Goal: Communication & Community: Share content

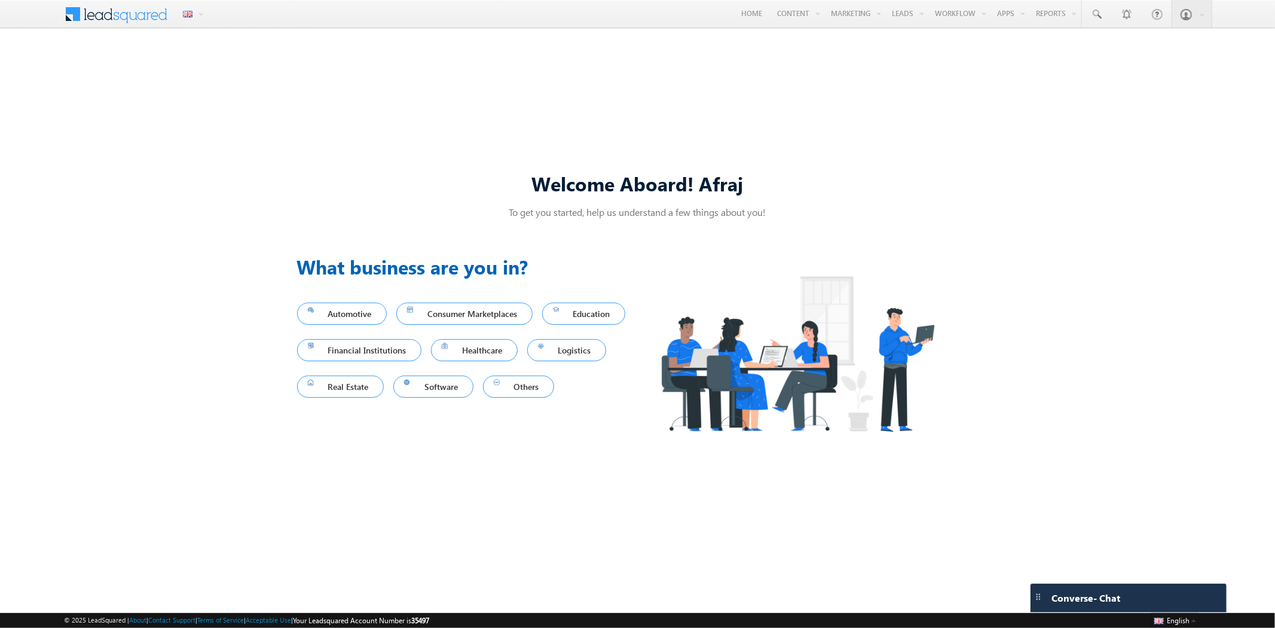
type input "*******"
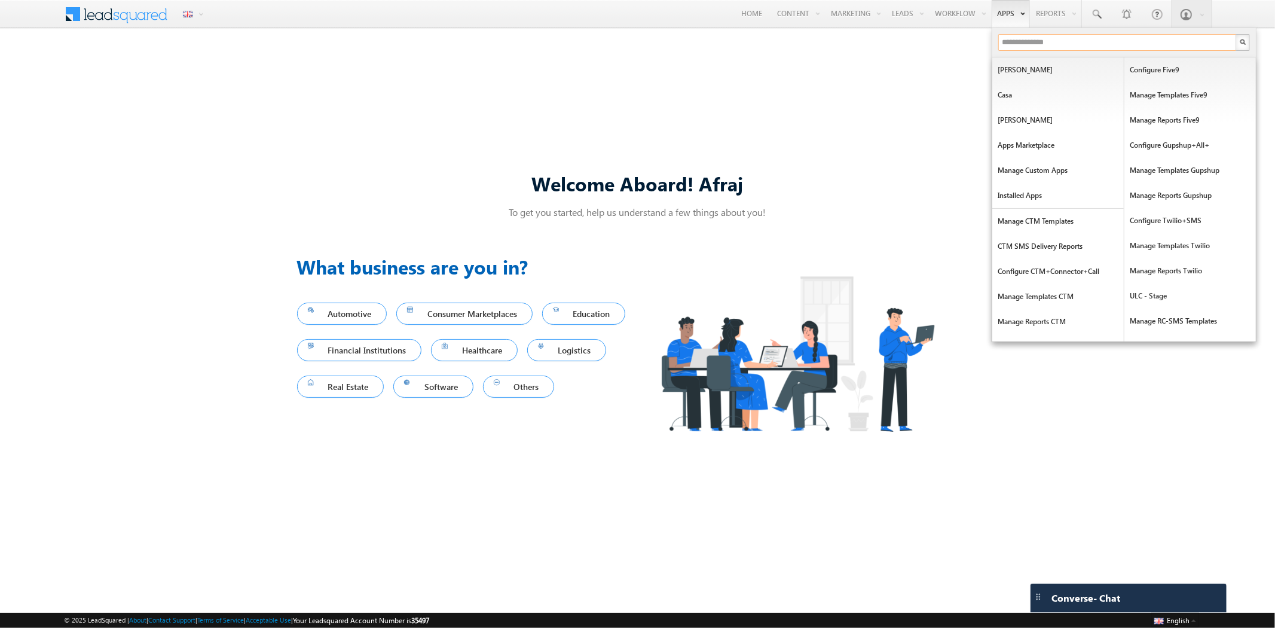
click at [1012, 43] on input "text" at bounding box center [1117, 42] width 239 height 17
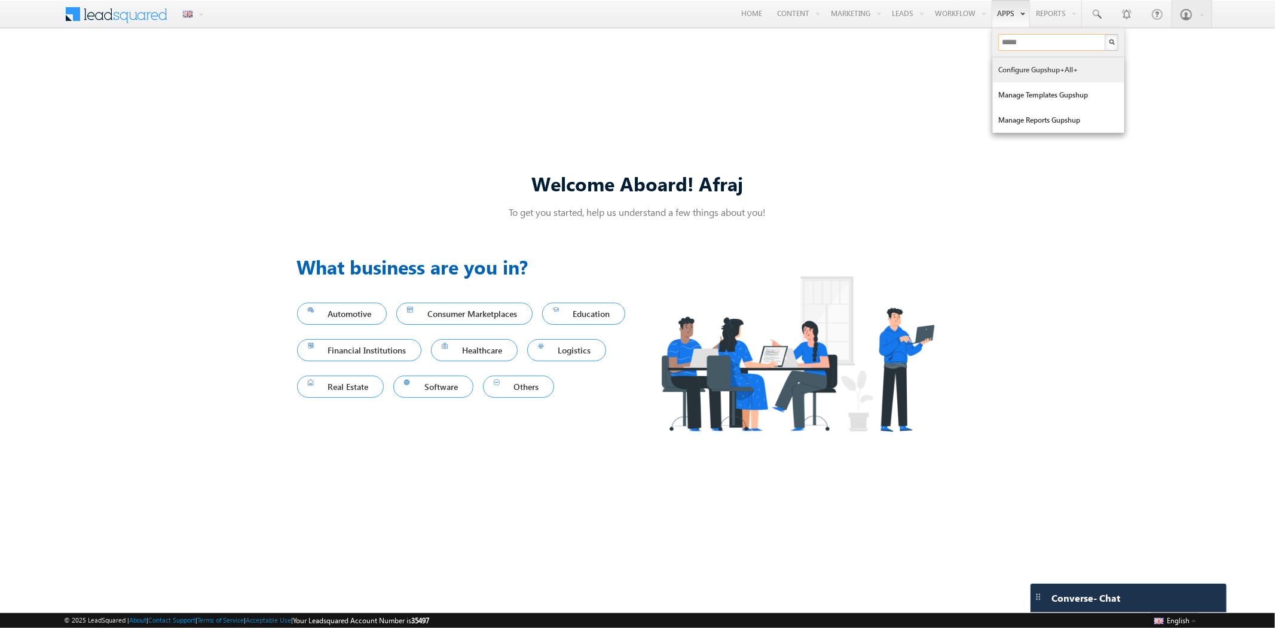
type input "*****"
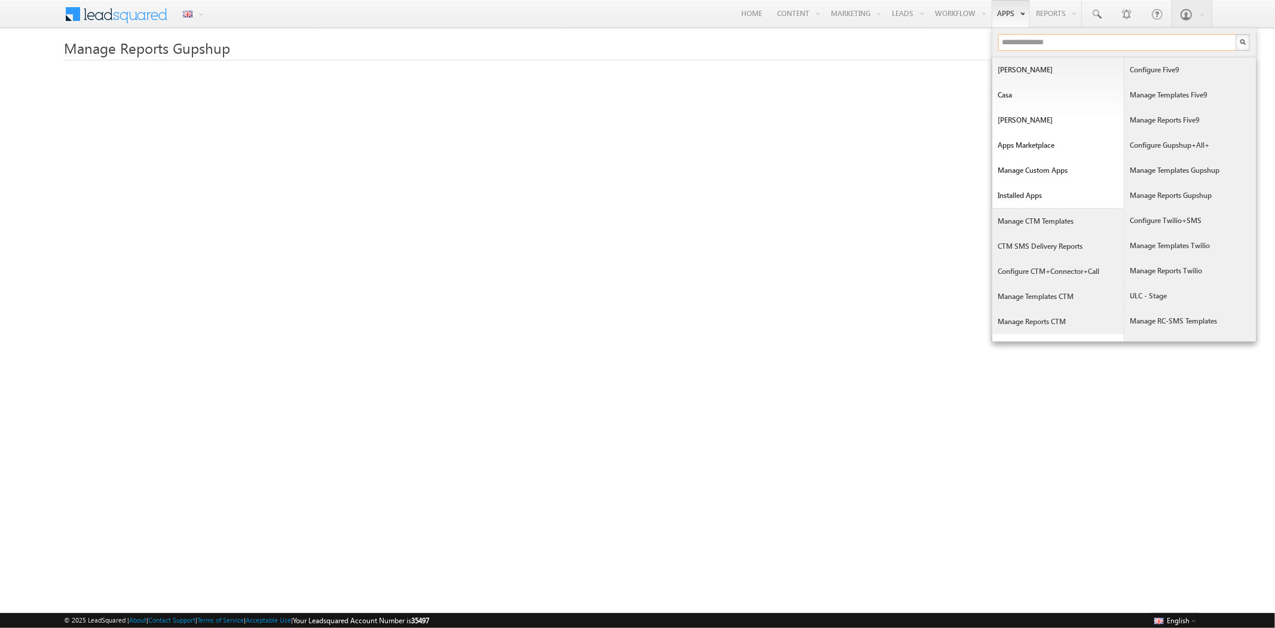
click at [1012, 44] on input "text" at bounding box center [1117, 42] width 239 height 17
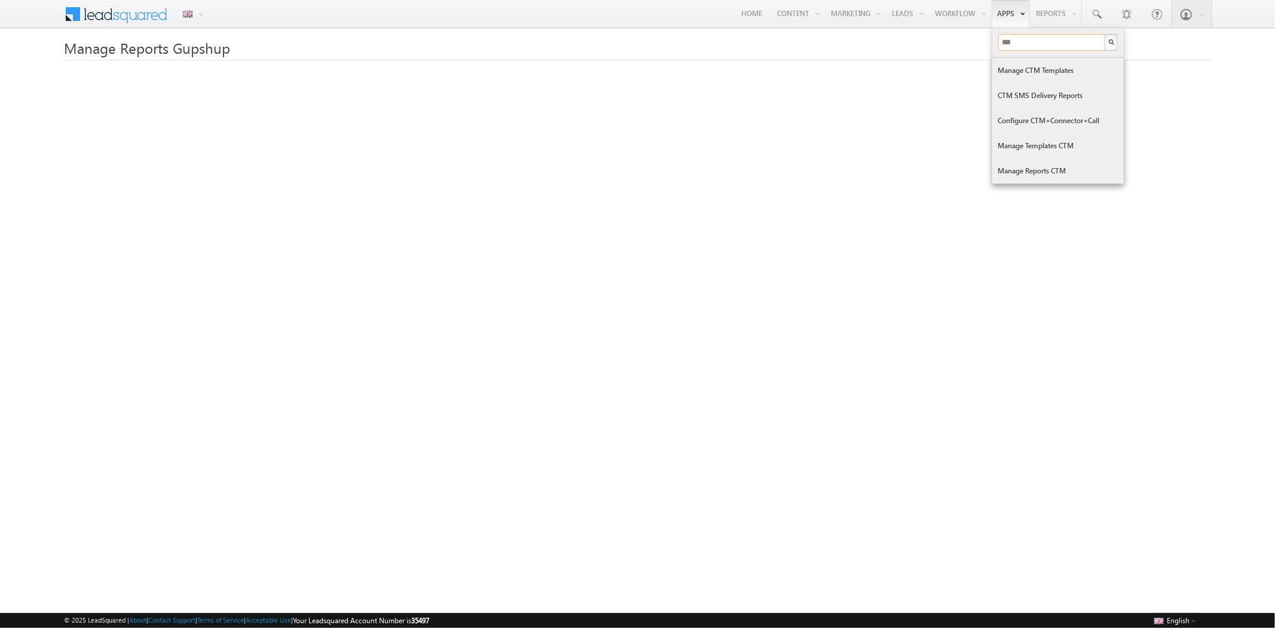
type input "***"
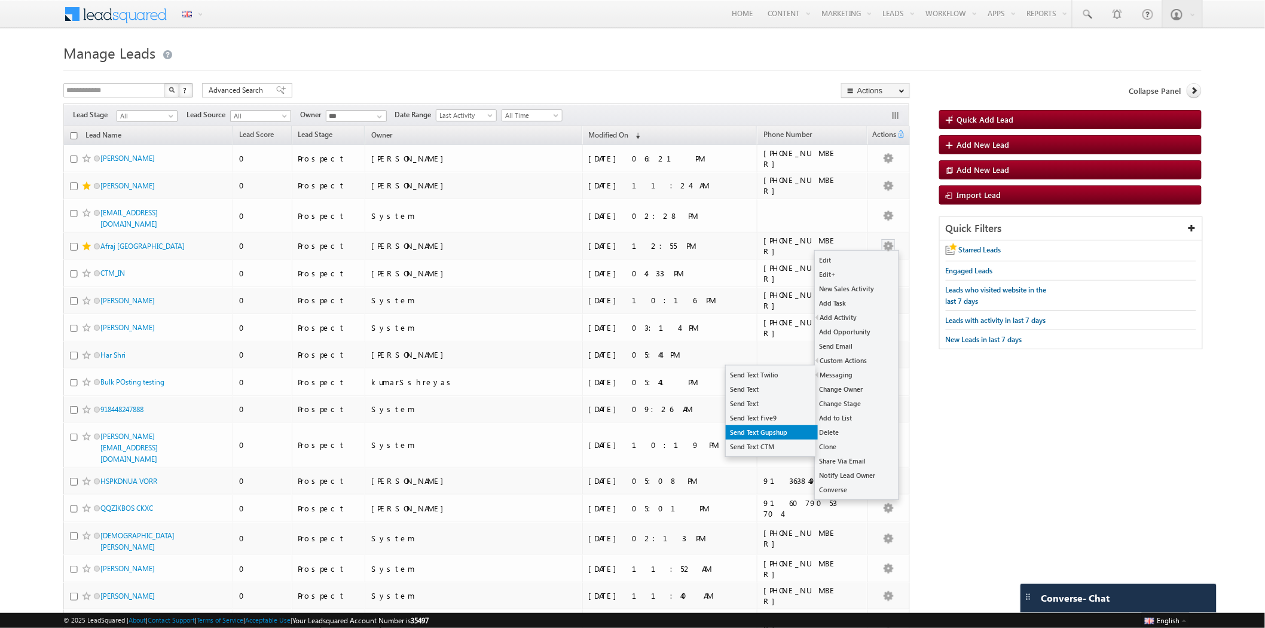
click at [789, 429] on link "Send Text Gupshup" at bounding box center [772, 432] width 92 height 14
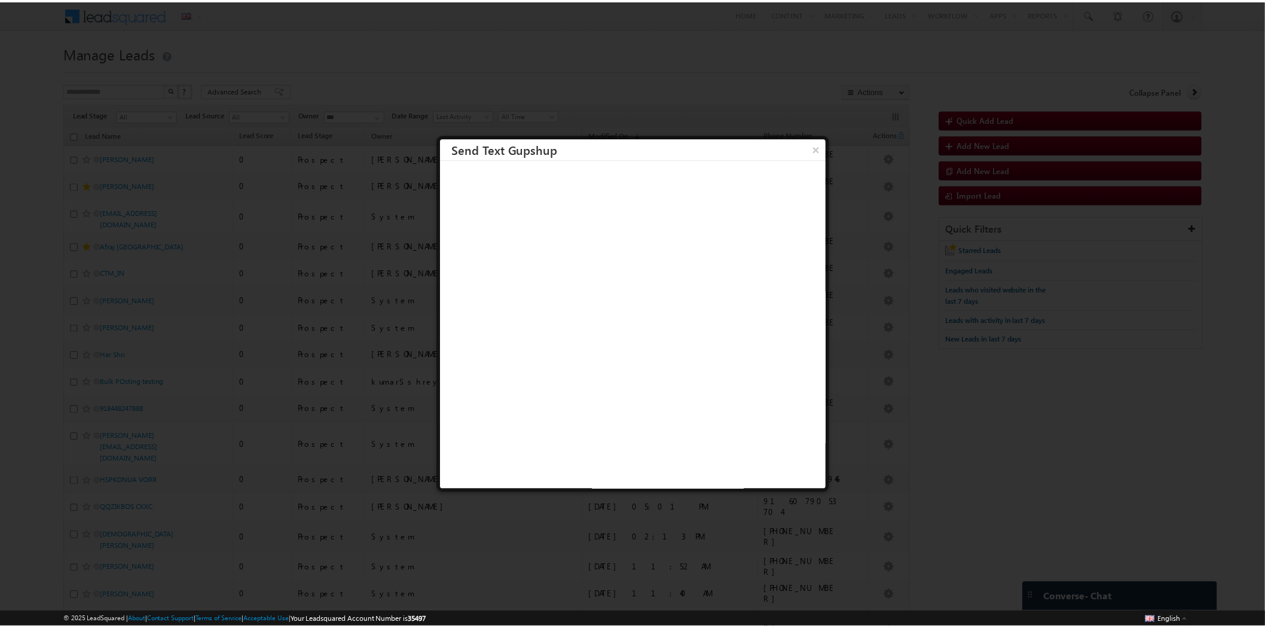
scroll to position [1, 0]
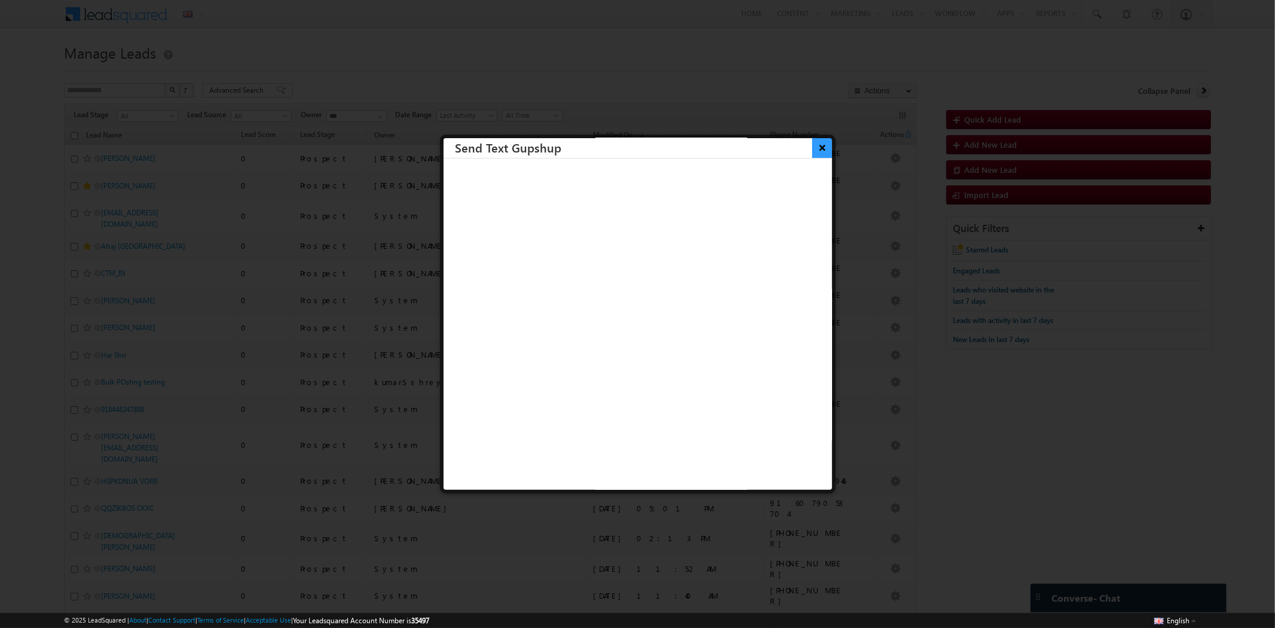
click at [812, 144] on button "×" at bounding box center [822, 147] width 20 height 21
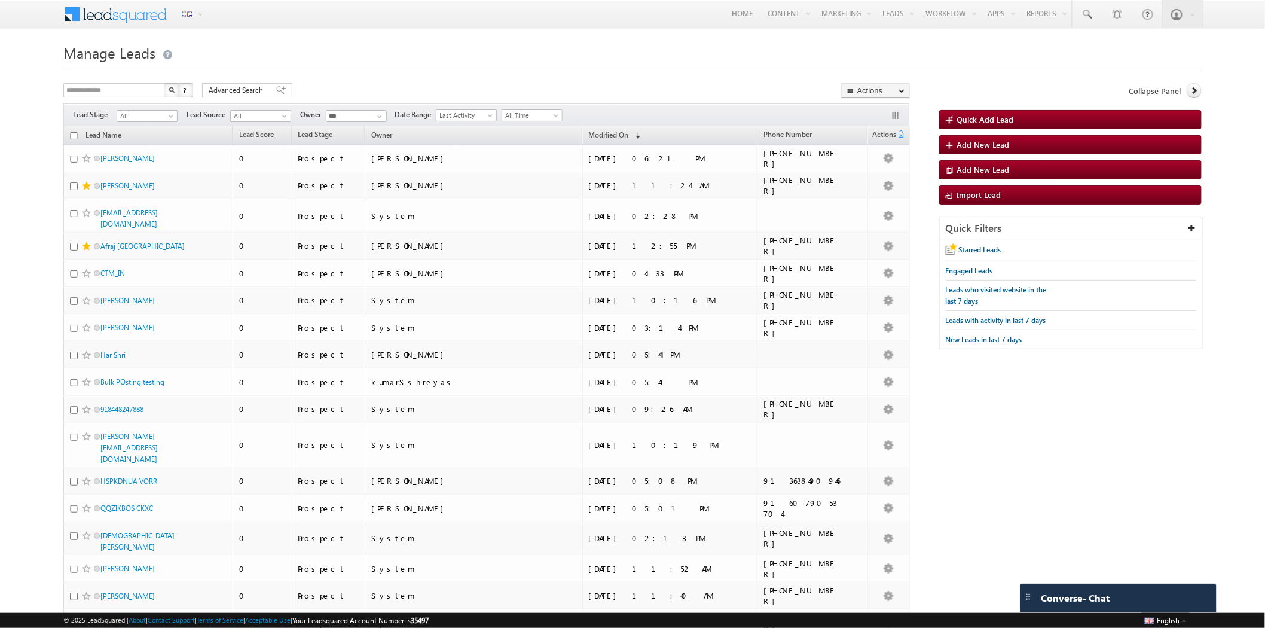
click at [781, 56] on h1 "Manage Leads" at bounding box center [632, 51] width 1138 height 23
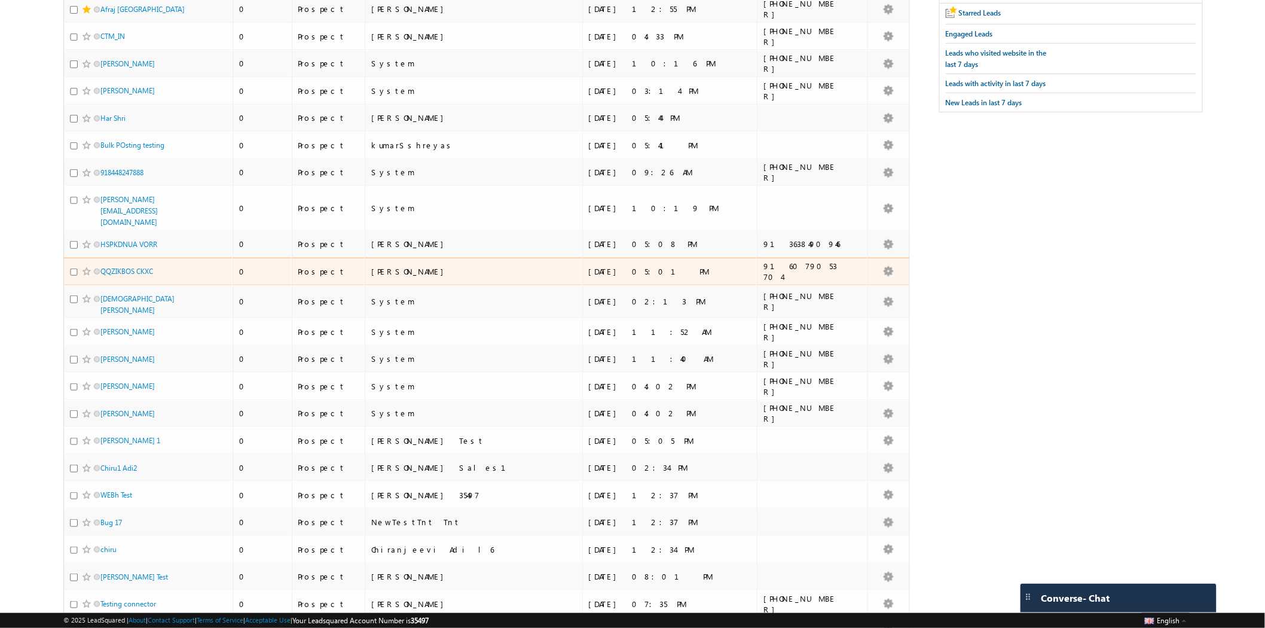
scroll to position [0, 0]
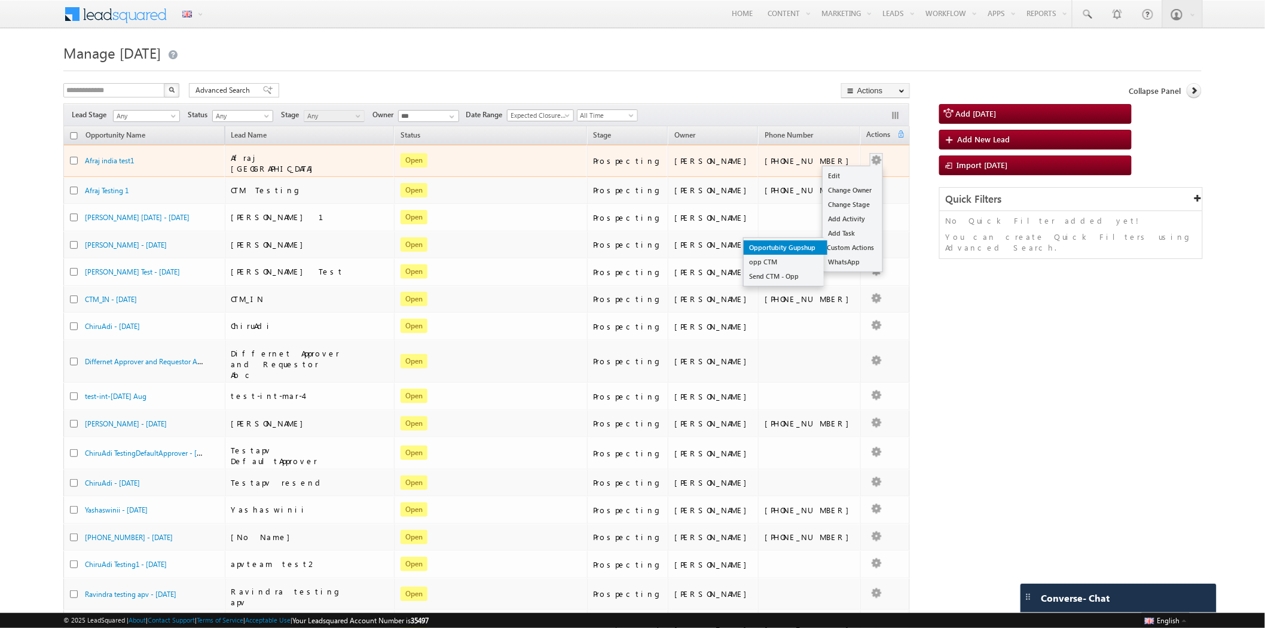
click at [781, 244] on link "Opportubity Gupshup" at bounding box center [786, 247] width 84 height 14
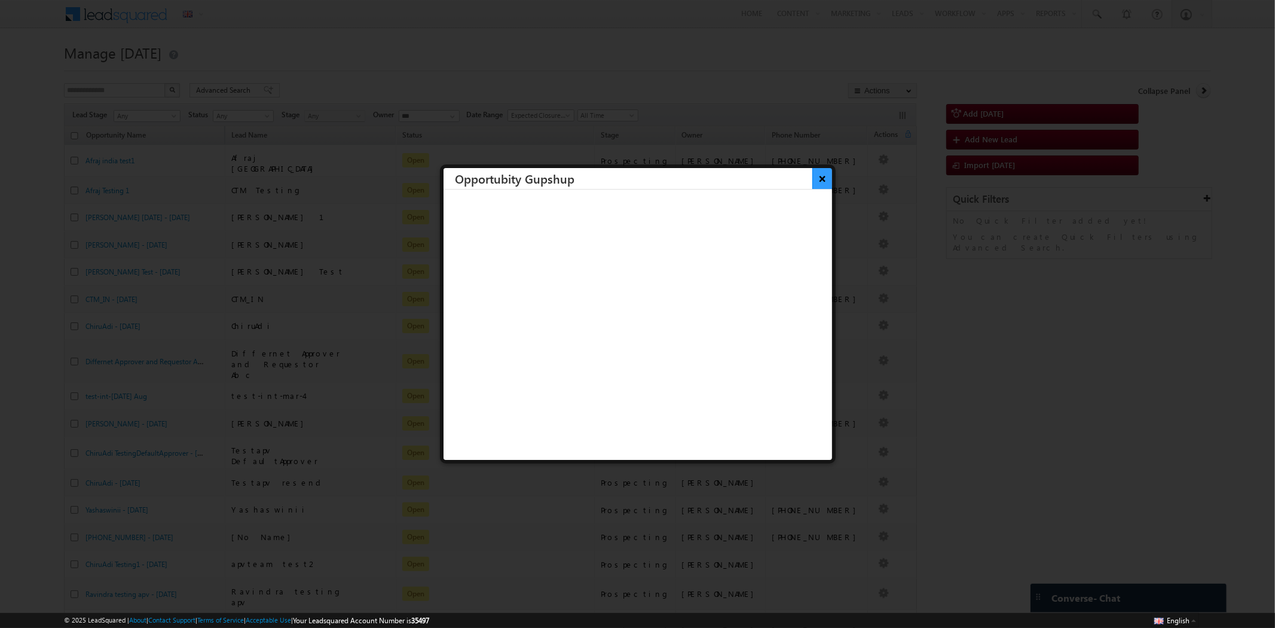
click at [812, 183] on button "×" at bounding box center [822, 178] width 20 height 21
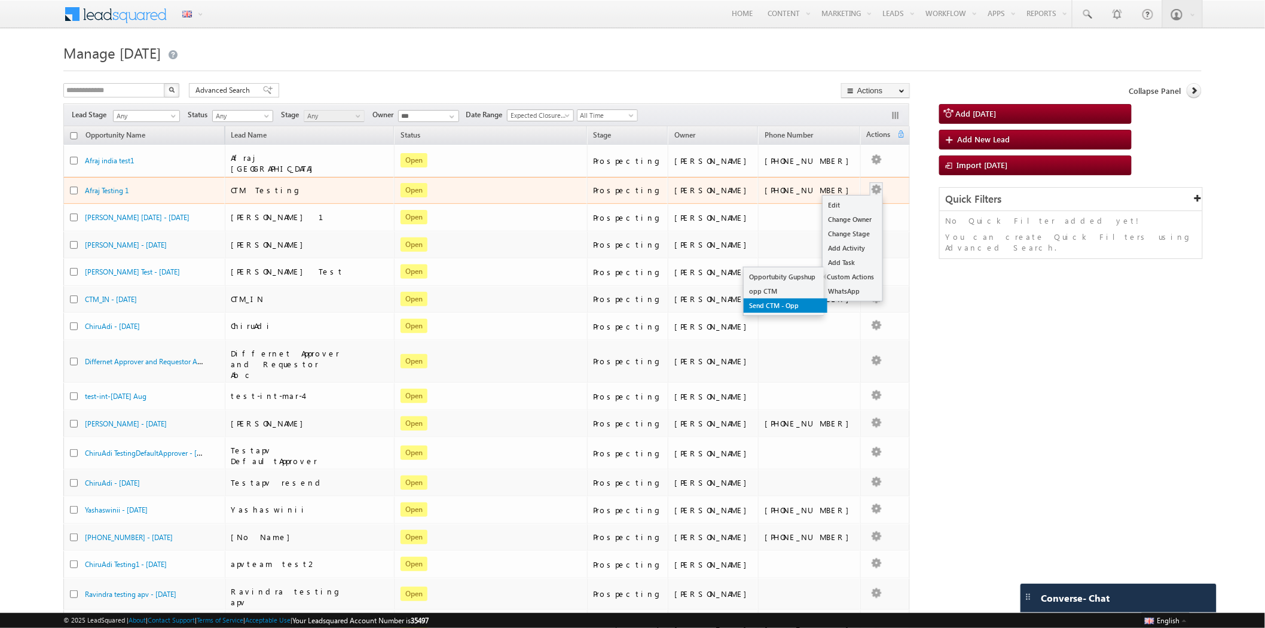
click at [795, 300] on link "Send CTM - Opp" at bounding box center [786, 305] width 84 height 14
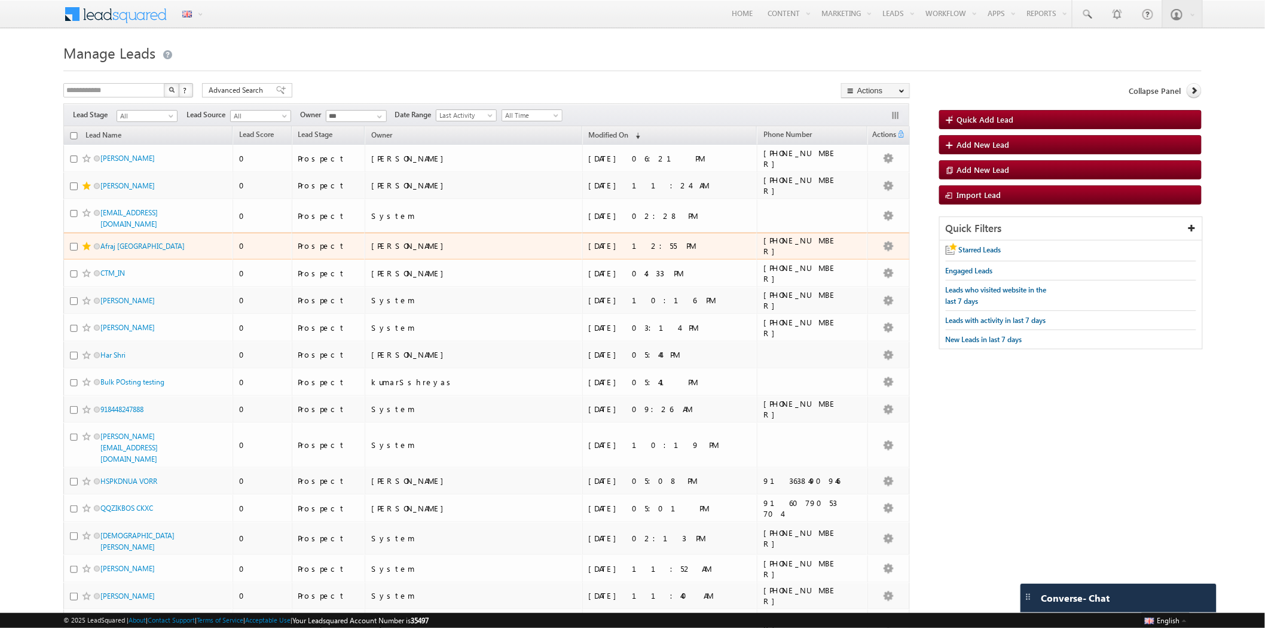
click at [69, 247] on td "Afraj india" at bounding box center [147, 247] width 169 height 28
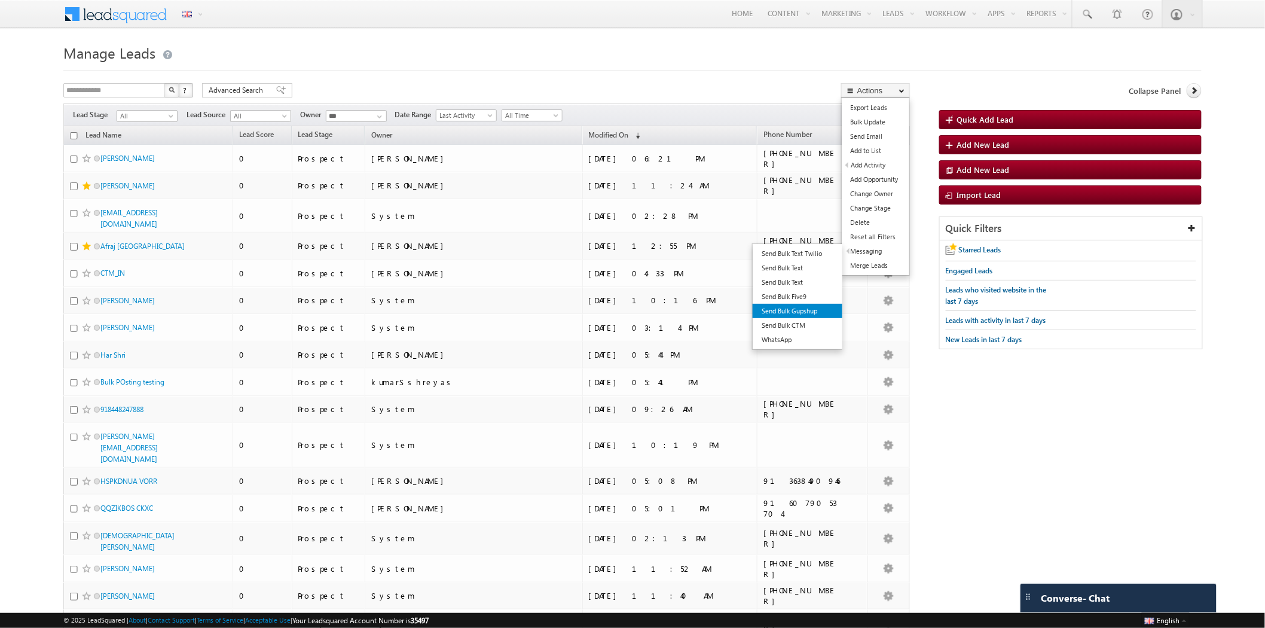
click at [809, 307] on link "Send Bulk Gupshup" at bounding box center [798, 311] width 90 height 14
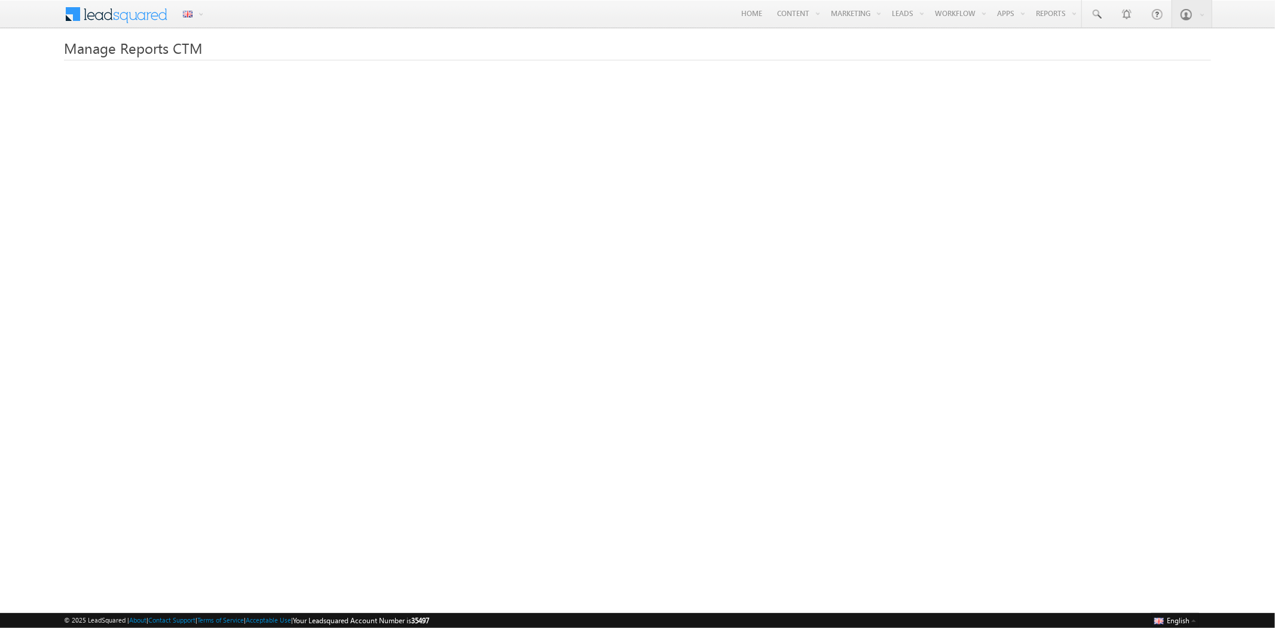
click at [776, 68] on div "Manage Reports CTM" at bounding box center [638, 296] width 1148 height 513
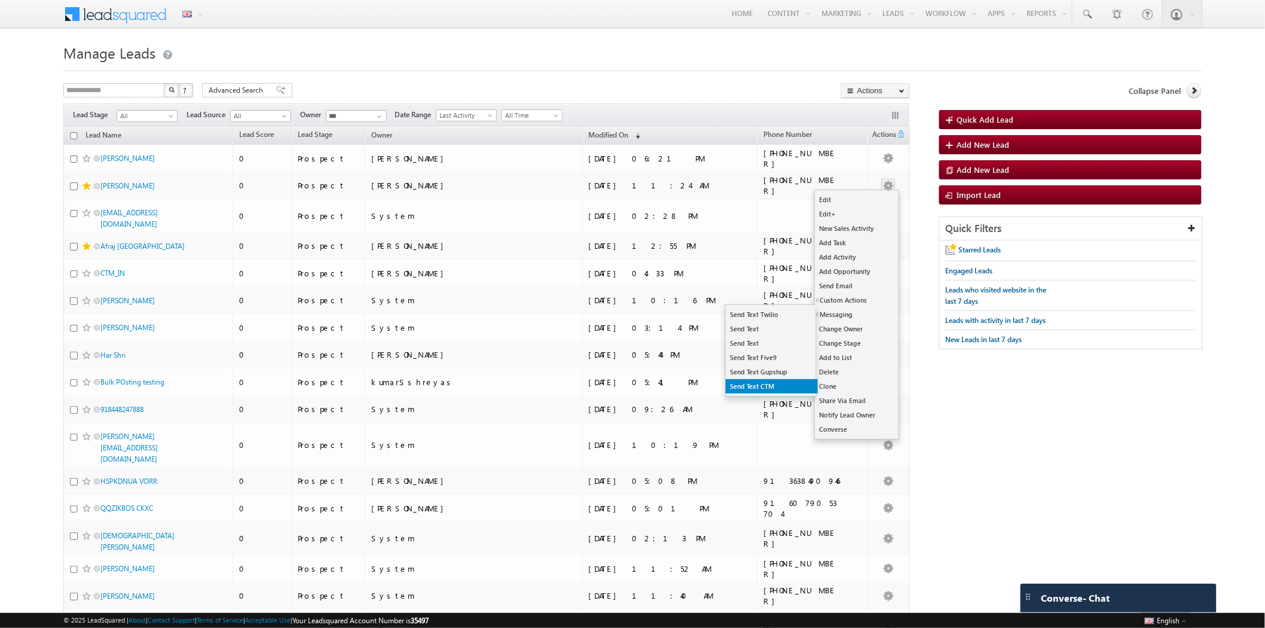
click at [778, 385] on link "Send Text CTM" at bounding box center [772, 386] width 92 height 14
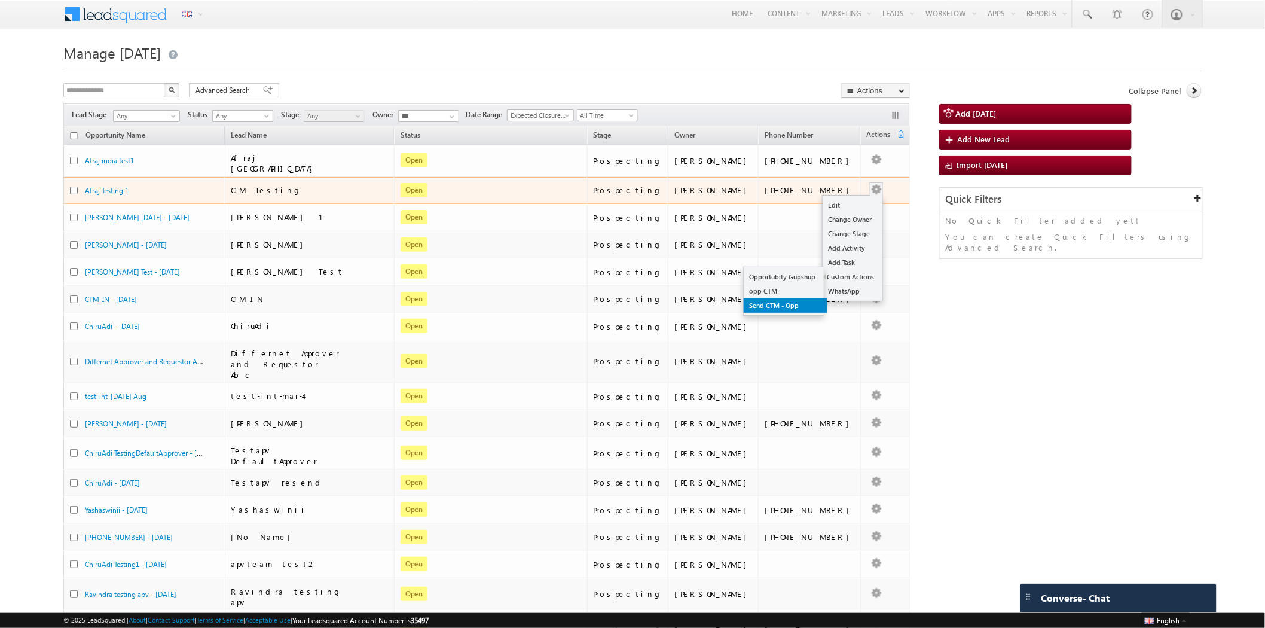
click at [781, 303] on link "Send CTM - Opp" at bounding box center [786, 305] width 84 height 14
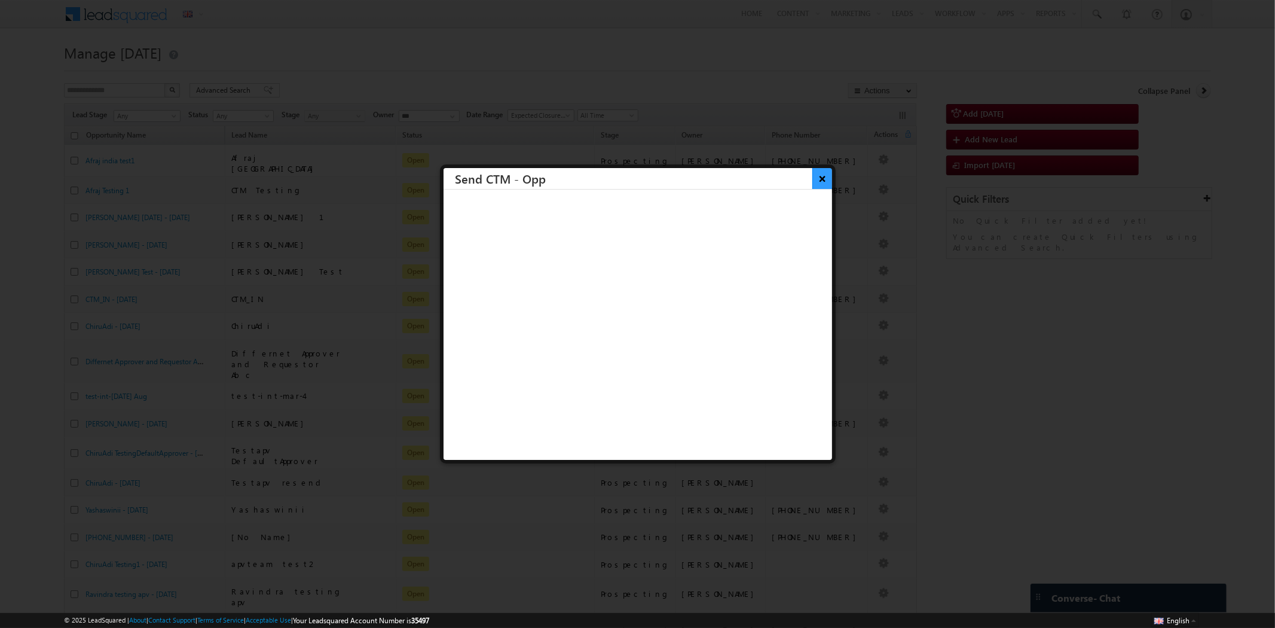
click at [816, 177] on button "×" at bounding box center [822, 178] width 20 height 21
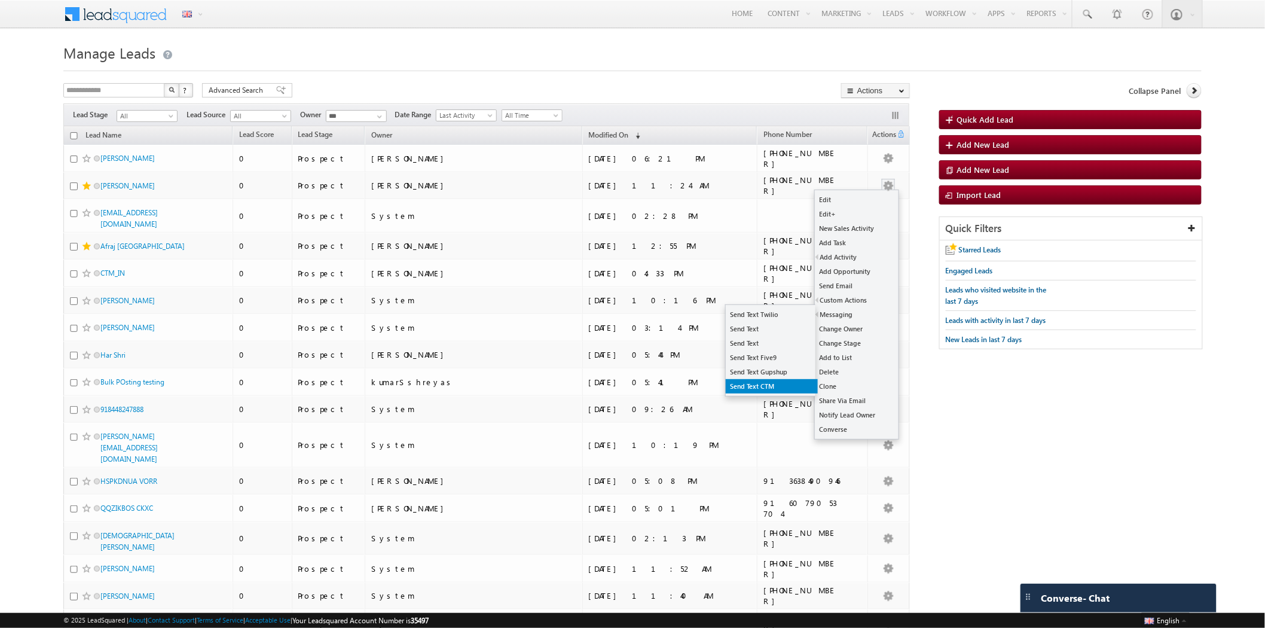
click at [774, 384] on link "Send Text CTM" at bounding box center [772, 386] width 92 height 14
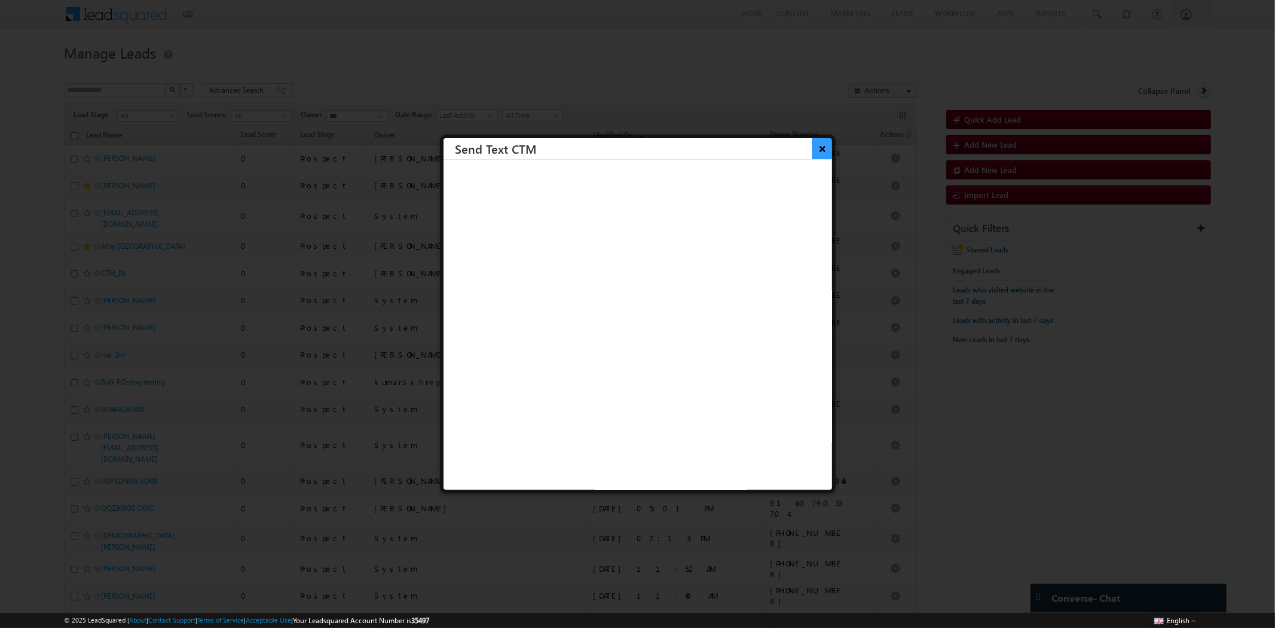
click at [816, 148] on button "×" at bounding box center [822, 148] width 20 height 21
